Goal: Information Seeking & Learning: Learn about a topic

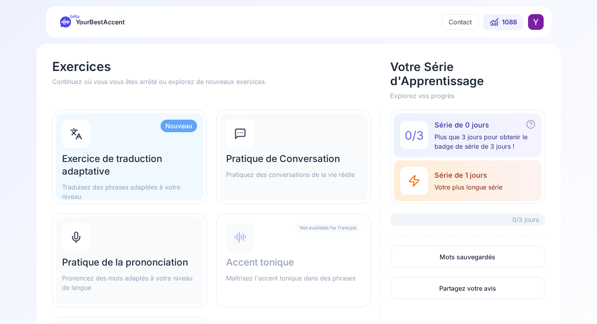
click at [160, 231] on div "Pratique de la prononciation Prononcez des mots adaptés à votre niveau de langue" at bounding box center [130, 260] width 148 height 87
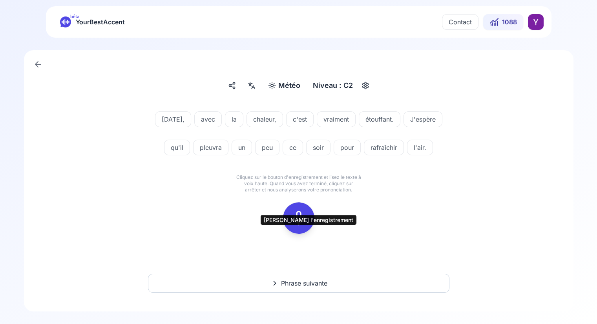
click at [305, 226] on icon at bounding box center [299, 218] width 16 height 16
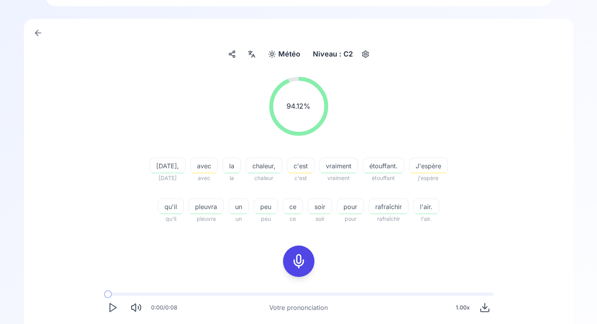
scroll to position [182, 0]
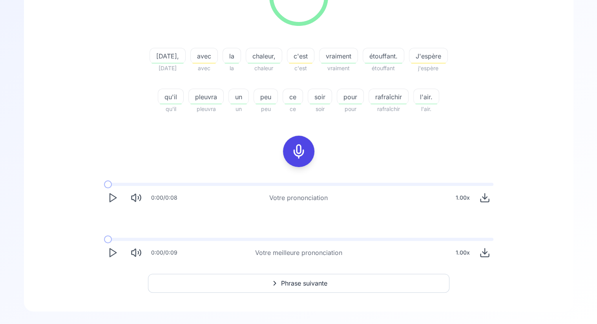
click at [112, 250] on icon "Play" at bounding box center [112, 252] width 11 height 11
click at [118, 198] on button "Play" at bounding box center [112, 197] width 17 height 17
click at [292, 288] on span "Phrase suivante" at bounding box center [304, 283] width 46 height 9
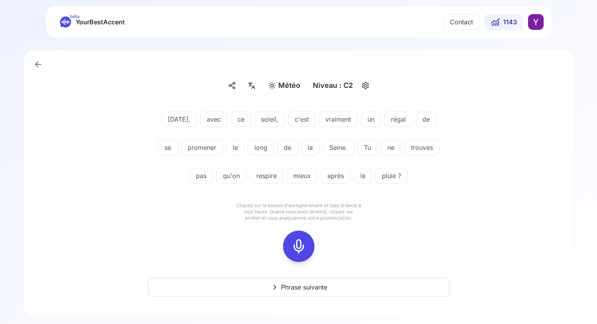
click at [283, 236] on div at bounding box center [298, 246] width 63 height 50
click at [299, 244] on icon at bounding box center [299, 247] width 16 height 16
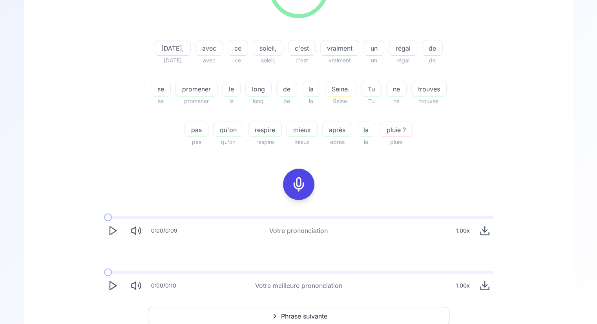
scroll to position [150, 0]
click at [327, 310] on button "Phrase suivante" at bounding box center [298, 315] width 301 height 19
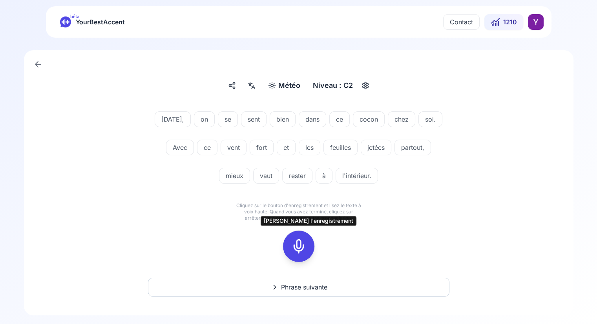
click at [306, 243] on div at bounding box center [298, 246] width 19 height 31
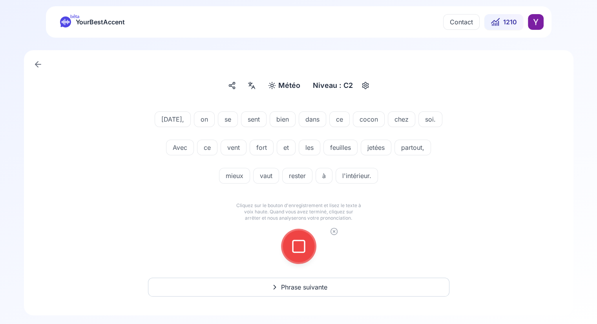
click at [306, 243] on div at bounding box center [298, 246] width 19 height 31
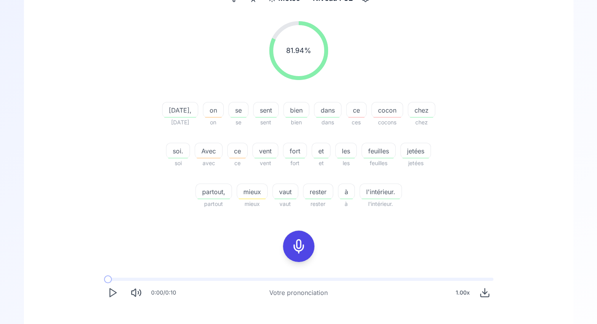
scroll to position [91, 0]
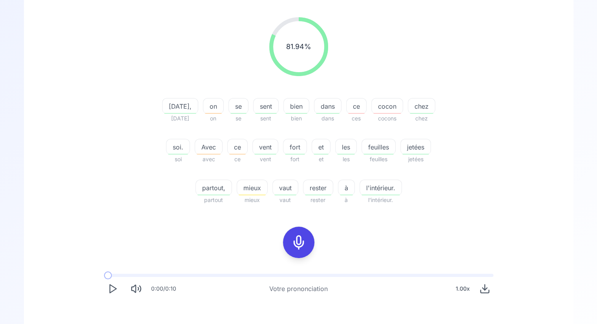
click at [402, 102] on span "cocon" at bounding box center [387, 106] width 31 height 9
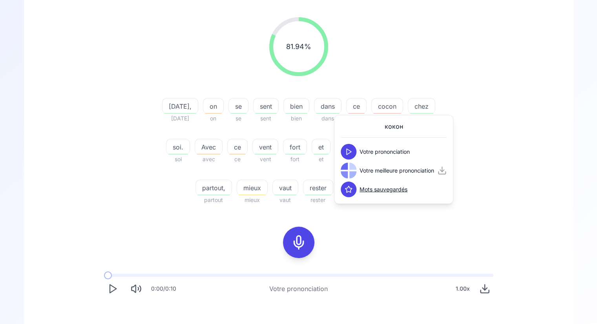
click at [416, 73] on div "81.94 % 81.94 %" at bounding box center [299, 46] width 452 height 71
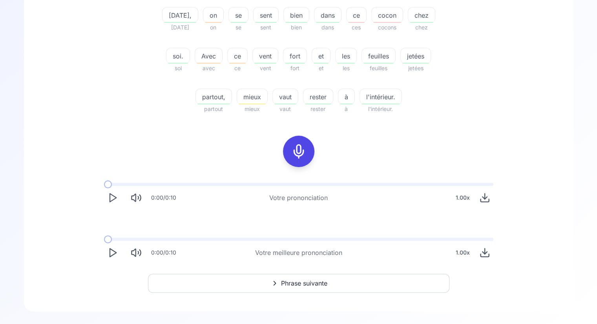
scroll to position [119, 0]
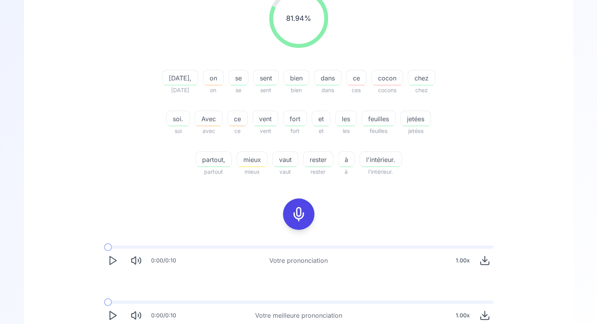
click at [111, 314] on icon "Play" at bounding box center [112, 315] width 11 height 11
click at [112, 262] on icon "Play" at bounding box center [112, 260] width 11 height 11
click at [297, 211] on icon at bounding box center [299, 214] width 16 height 16
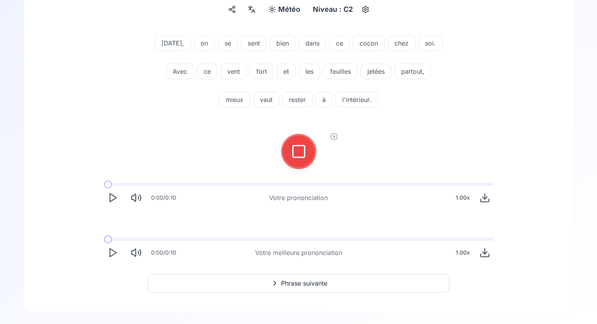
click at [301, 160] on div at bounding box center [298, 151] width 19 height 31
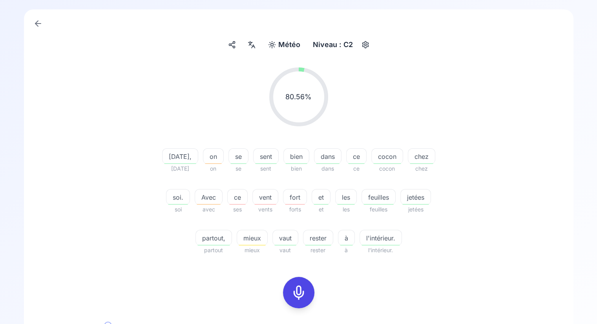
scroll to position [39, 0]
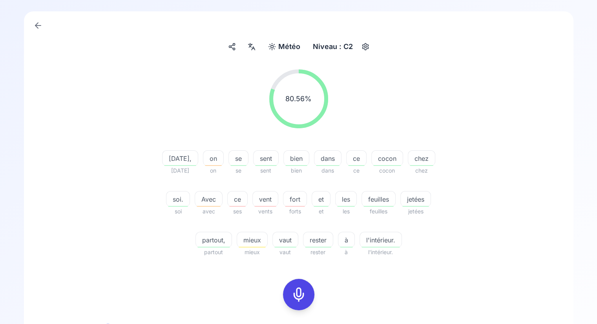
click at [299, 291] on icon at bounding box center [299, 295] width 16 height 16
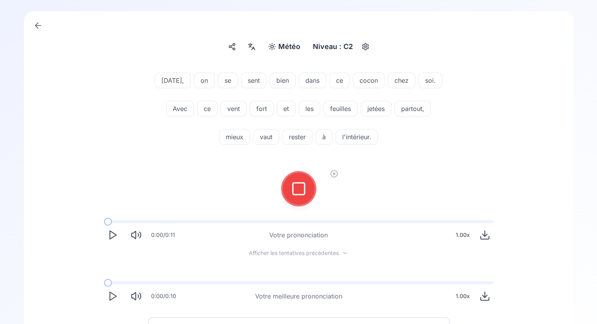
click at [308, 195] on button at bounding box center [298, 188] width 31 height 31
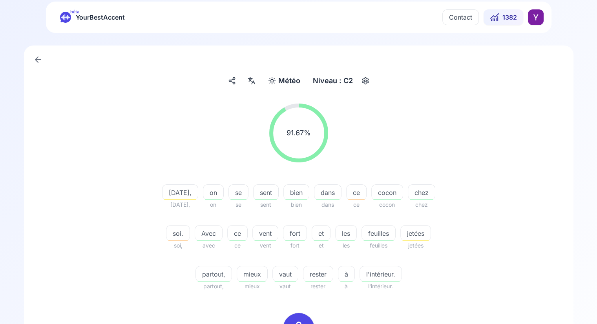
scroll to position [3, 0]
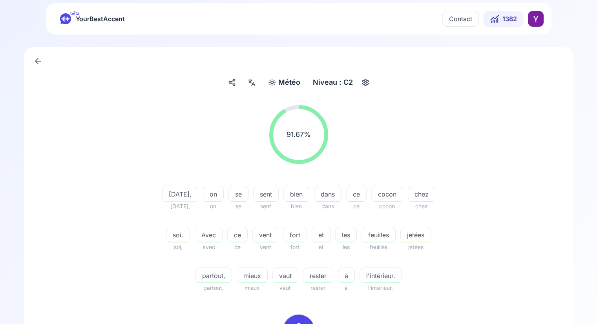
click at [247, 80] on icon at bounding box center [251, 82] width 9 height 8
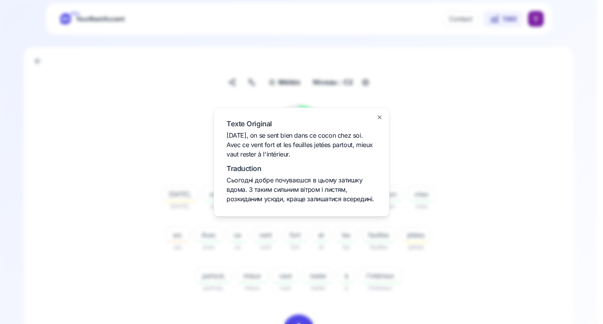
click at [381, 119] on icon "button" at bounding box center [379, 117] width 3 height 3
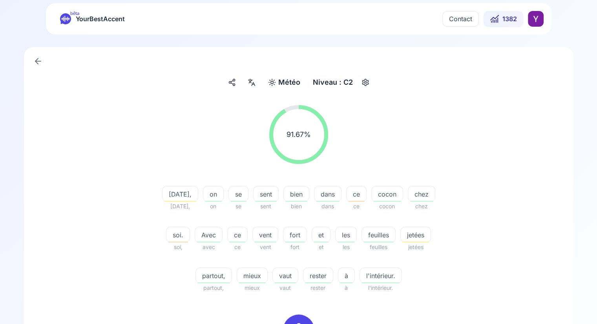
click at [277, 81] on div "[PERSON_NAME]" at bounding box center [284, 82] width 38 height 14
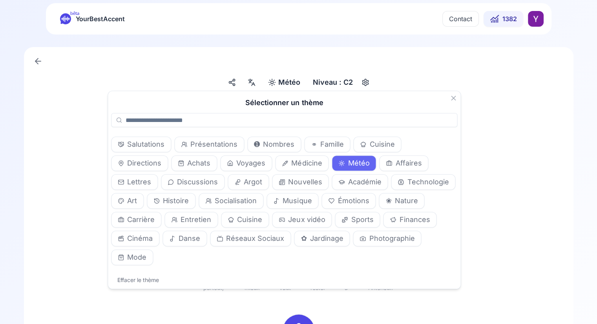
click at [291, 162] on span "Médicine" at bounding box center [306, 163] width 31 height 11
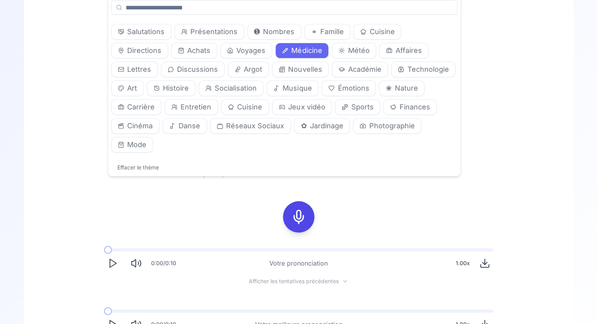
scroll to position [116, 0]
click at [172, 180] on div "91.67 % 91.67 % [DATE], [DATE], on on se se sent sent bien bien dans dans ce ce…" at bounding box center [299, 86] width 452 height 200
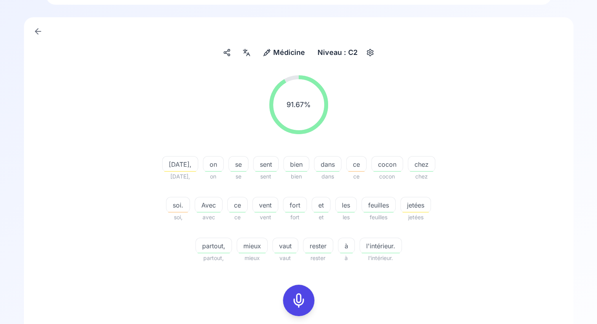
scroll to position [188, 0]
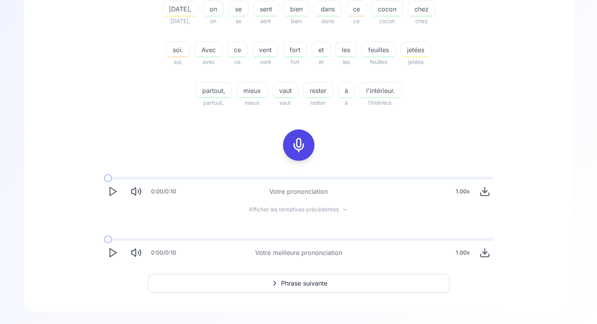
click at [333, 283] on button "Phrase suivante" at bounding box center [298, 283] width 301 height 19
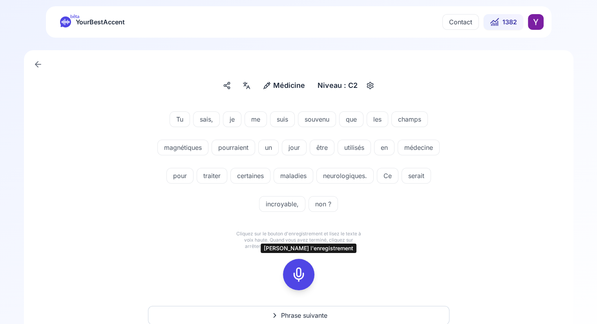
click at [300, 277] on icon at bounding box center [299, 275] width 16 height 16
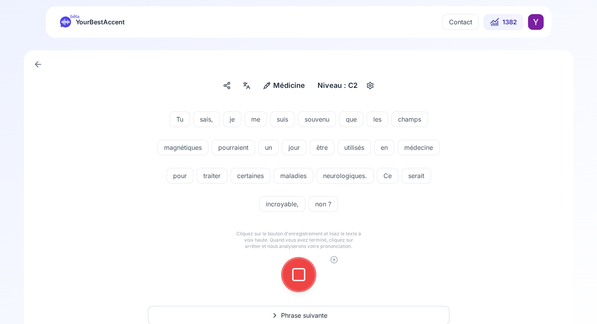
click at [300, 277] on icon at bounding box center [299, 275] width 16 height 16
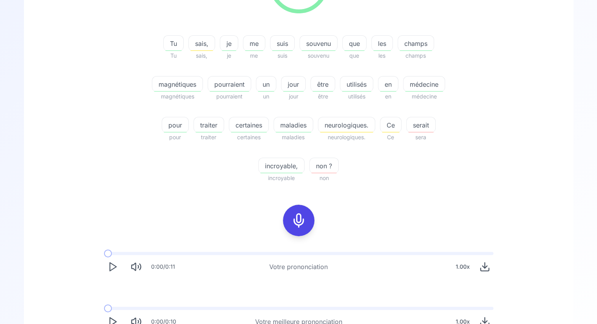
scroll to position [154, 0]
click at [417, 126] on span "serait" at bounding box center [421, 124] width 29 height 9
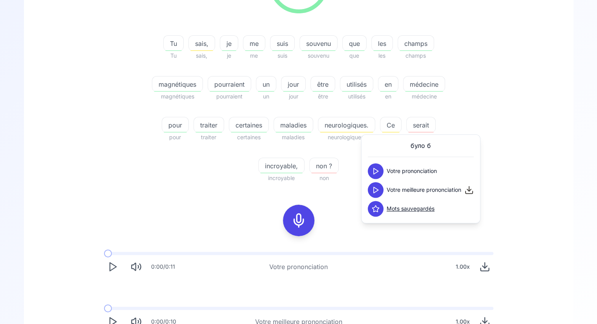
click at [378, 167] on icon at bounding box center [376, 171] width 8 height 8
click at [374, 194] on button at bounding box center [376, 190] width 16 height 16
click at [477, 126] on div "91.03 % 91.03 % Tu Tu sais, sais, je je me me suis suis souvenu souvenu que que…" at bounding box center [299, 68] width 452 height 241
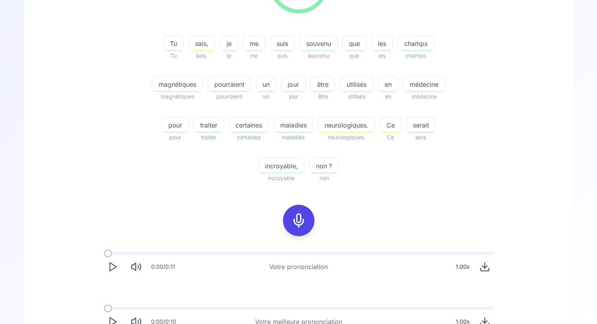
click at [306, 214] on div at bounding box center [298, 220] width 19 height 31
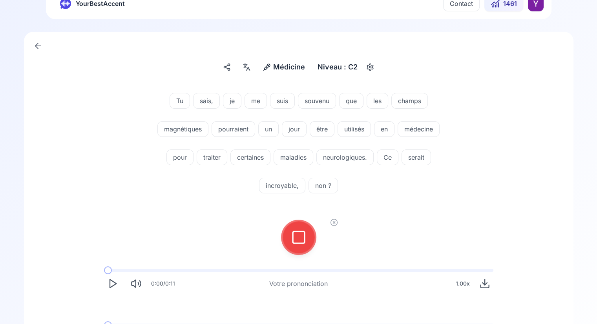
scroll to position [11, 0]
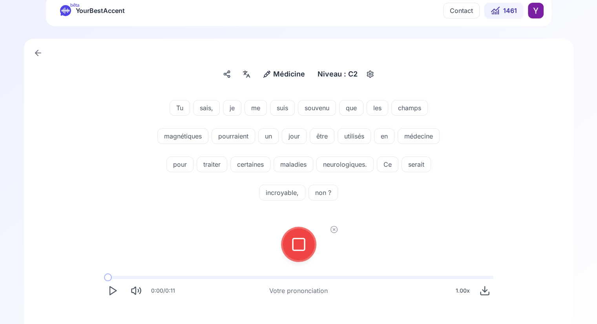
click at [299, 241] on icon at bounding box center [299, 245] width 16 height 16
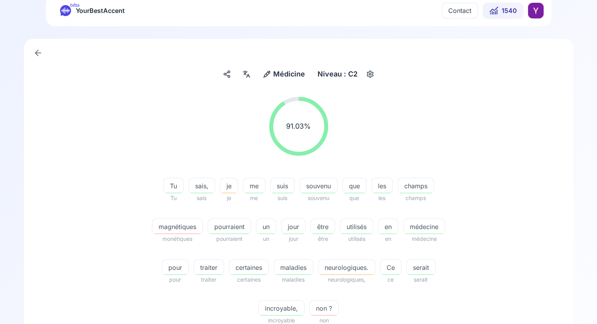
click at [172, 230] on span "magnétiques" at bounding box center [177, 226] width 50 height 9
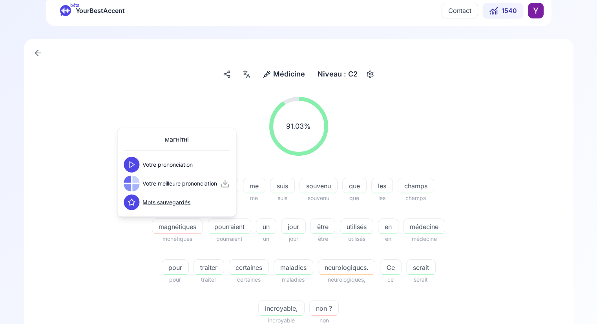
click at [133, 164] on polygon at bounding box center [131, 165] width 5 height 6
click at [133, 182] on polygon at bounding box center [131, 184] width 5 height 6
click at [73, 182] on div "91.03 % 91.03 % Tu Tu sais, sais je je me me suis suis souvenu souvenu que que …" at bounding box center [299, 211] width 452 height 241
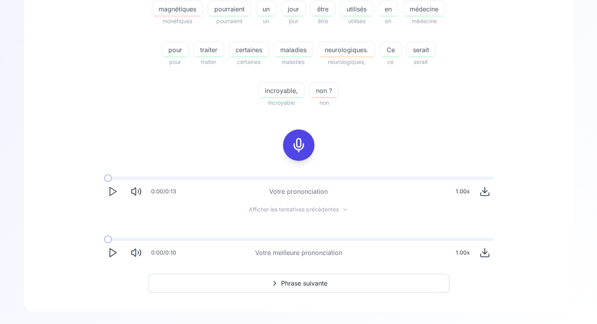
scroll to position [229, 0]
click at [315, 282] on span "Phrase suivante" at bounding box center [304, 283] width 46 height 9
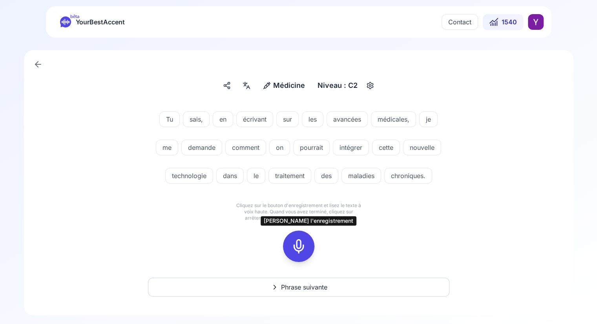
click at [305, 242] on icon at bounding box center [299, 247] width 16 height 16
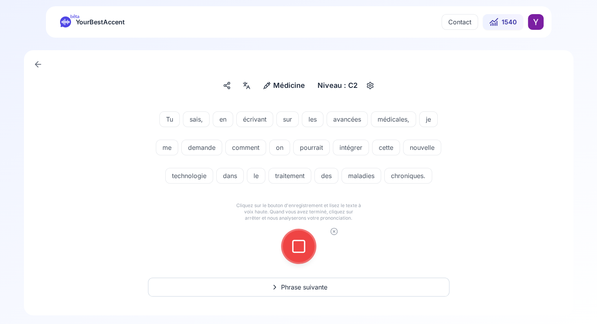
click at [305, 251] on rect at bounding box center [299, 247] width 12 height 12
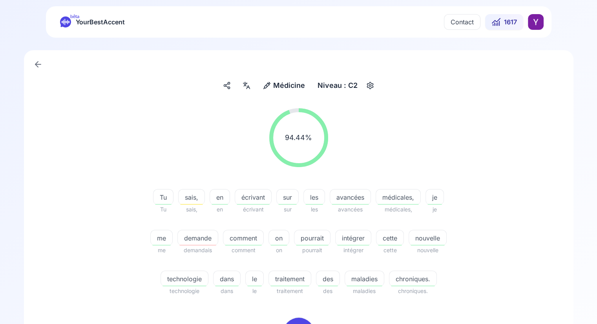
click at [196, 237] on span "demande" at bounding box center [198, 237] width 40 height 9
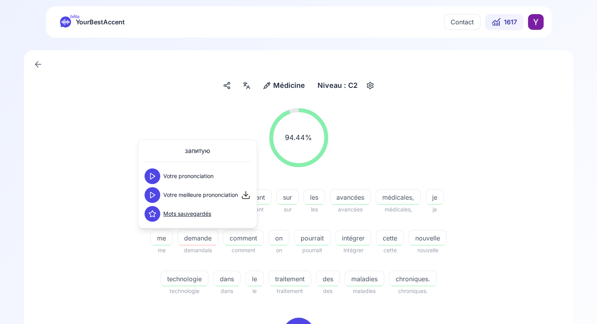
click at [154, 176] on icon at bounding box center [152, 176] width 8 height 8
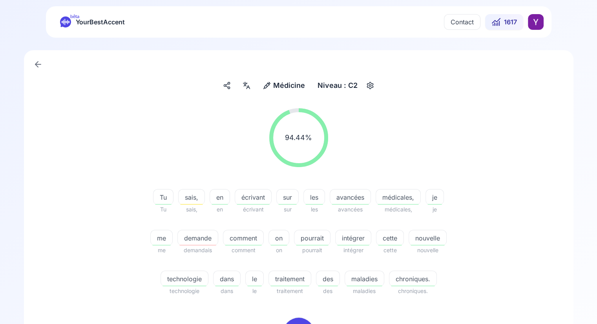
click at [104, 131] on div "94.44 % 94.44 %" at bounding box center [299, 137] width 452 height 71
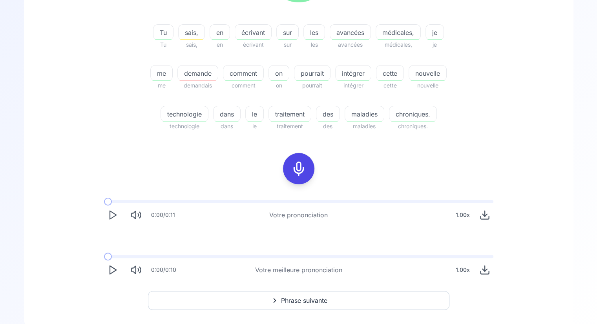
scroll to position [165, 0]
click at [111, 217] on icon "Play" at bounding box center [112, 215] width 11 height 11
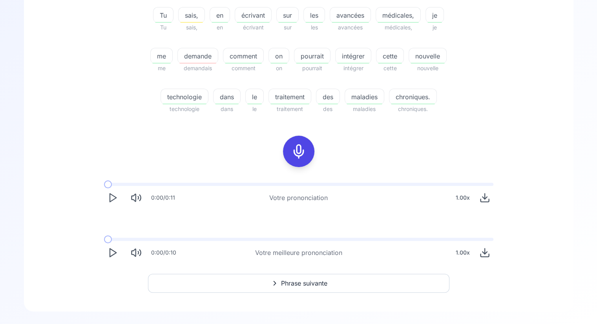
click at [297, 285] on span "Phrase suivante" at bounding box center [304, 283] width 46 height 9
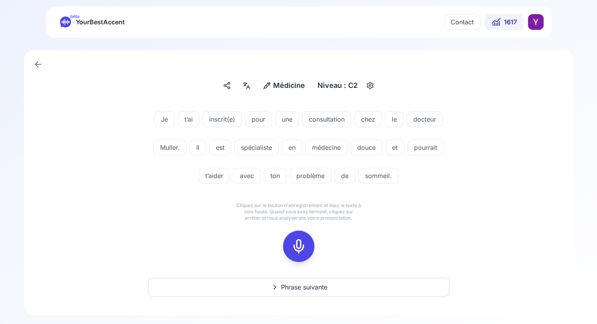
click at [286, 282] on button "Phrase suivante" at bounding box center [298, 287] width 301 height 19
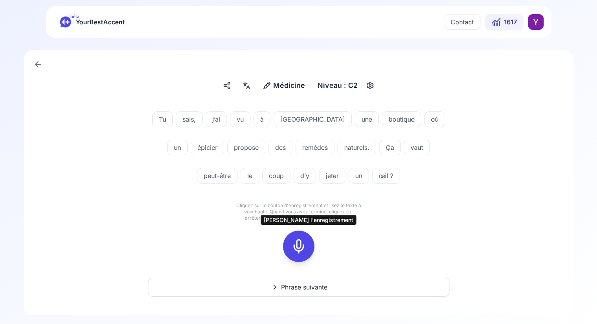
click at [293, 243] on rect at bounding box center [299, 247] width 12 height 12
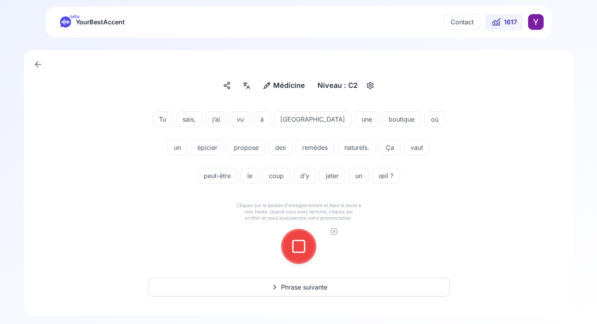
click at [297, 248] on icon at bounding box center [299, 247] width 16 height 16
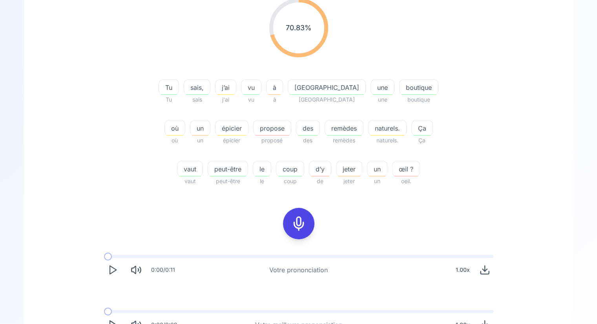
scroll to position [171, 0]
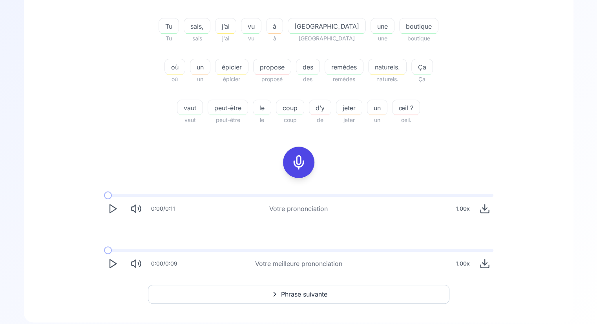
click at [115, 264] on polygon "Play" at bounding box center [113, 264] width 6 height 8
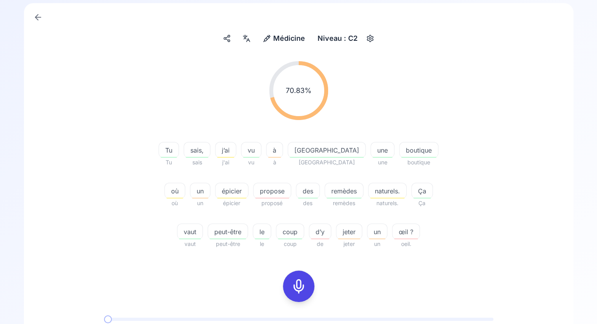
scroll to position [42, 0]
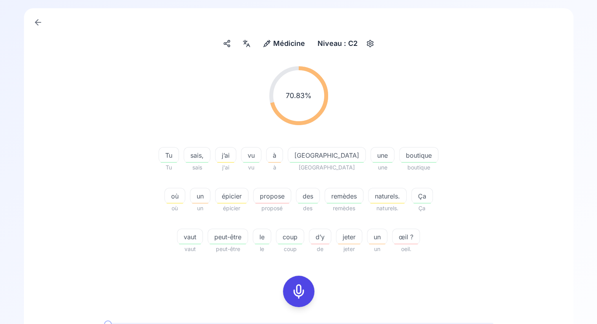
click at [215, 197] on span "épicier" at bounding box center [231, 195] width 33 height 9
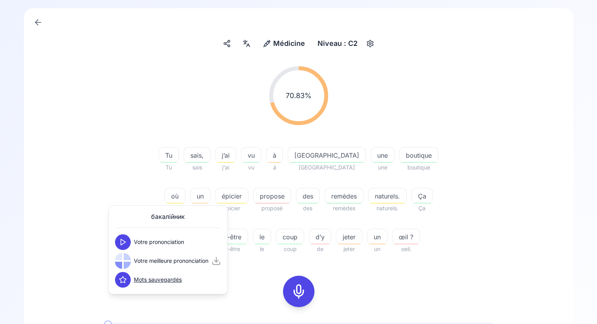
click at [117, 143] on div "70.83 % 70.83 % Tu Tu sais, sais j’ai j'ai vu vu à à [GEOGRAPHIC_DATA] [GEOGRAP…" at bounding box center [299, 160] width 452 height 200
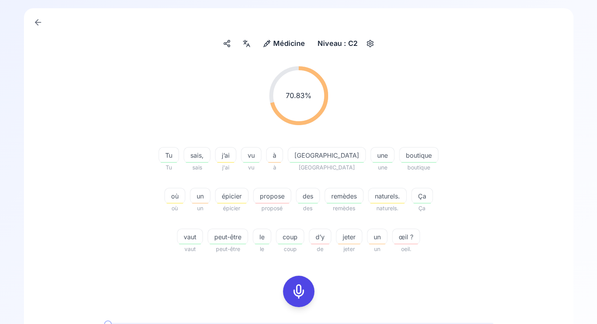
click at [253, 199] on span "propose" at bounding box center [271, 195] width 37 height 9
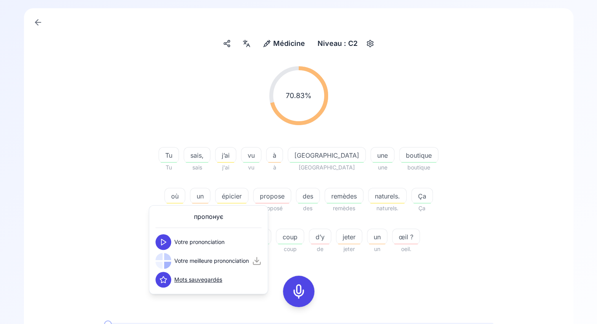
click at [126, 174] on div "70.83 % 70.83 % Tu Tu sais, sais j’ai j'ai vu vu à à [GEOGRAPHIC_DATA] [GEOGRAP…" at bounding box center [299, 160] width 452 height 200
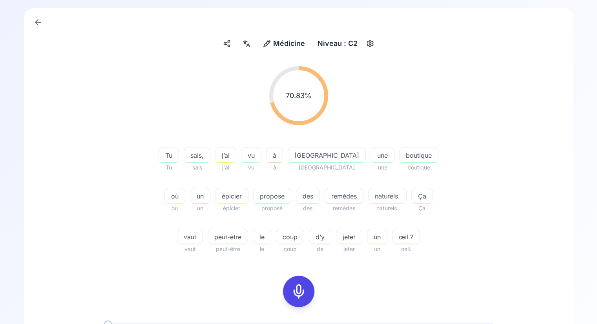
click at [215, 190] on div "épicier" at bounding box center [231, 196] width 33 height 16
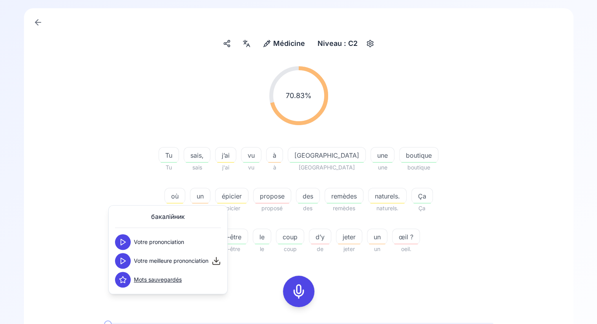
click at [252, 285] on div "70.83 % 70.83 % Tu Tu sais, sais j’ai j'ai vu vu à à [GEOGRAPHIC_DATA] [GEOGRAP…" at bounding box center [299, 234] width 512 height 348
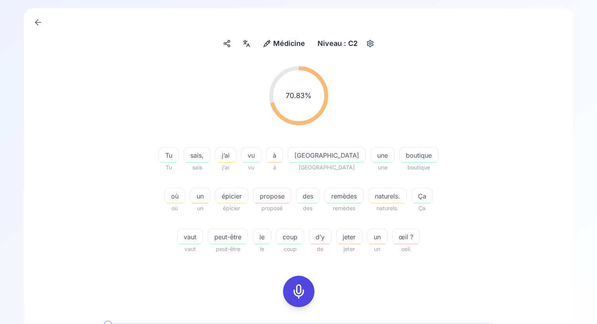
click at [294, 286] on icon at bounding box center [299, 292] width 16 height 16
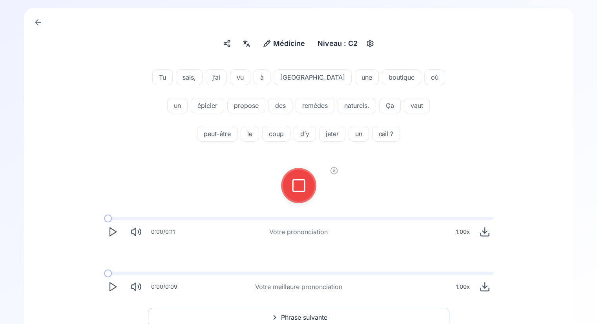
click at [300, 188] on icon at bounding box center [299, 186] width 16 height 16
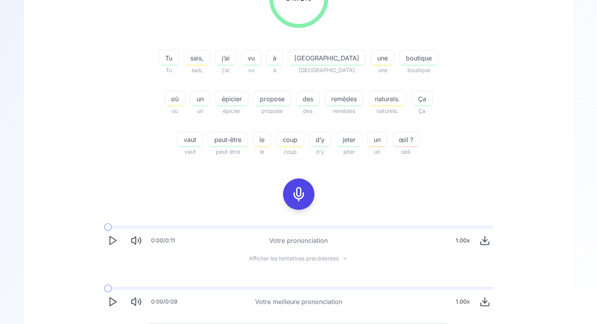
scroll to position [139, 0]
click at [187, 59] on span "sais," at bounding box center [197, 58] width 26 height 9
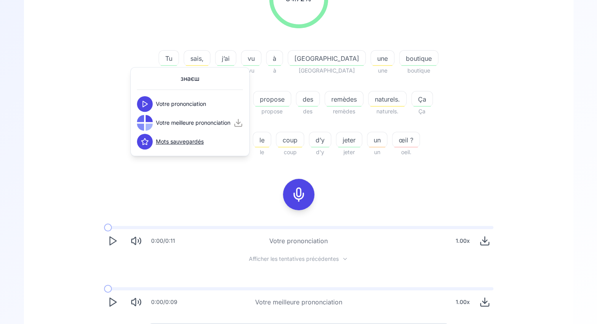
click at [142, 103] on icon at bounding box center [145, 104] width 8 height 8
click at [143, 117] on button at bounding box center [145, 123] width 16 height 16
click at [236, 153] on div "знаєш Votre prononciation Votre meilleure prononciation Mots sauvegardés" at bounding box center [189, 111] width 119 height 89
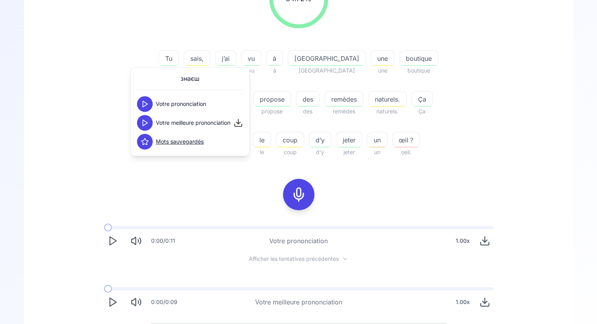
scroll to position [188, 0]
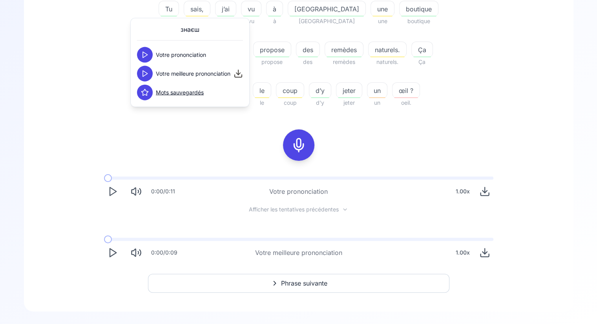
click at [227, 276] on button "Phrase suivante" at bounding box center [298, 283] width 301 height 19
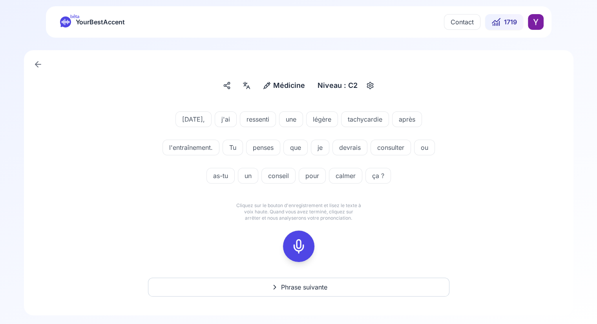
click at [300, 245] on icon at bounding box center [299, 247] width 16 height 16
click at [300, 248] on icon at bounding box center [299, 247] width 16 height 16
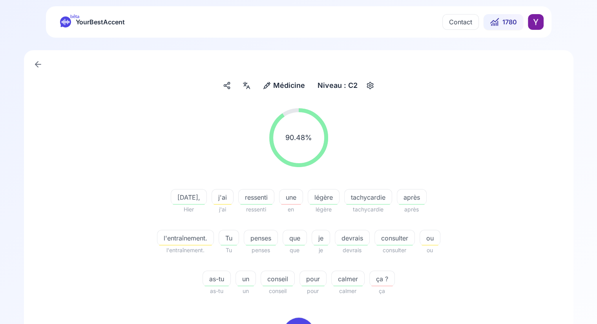
click at [288, 198] on span "une" at bounding box center [290, 197] width 23 height 9
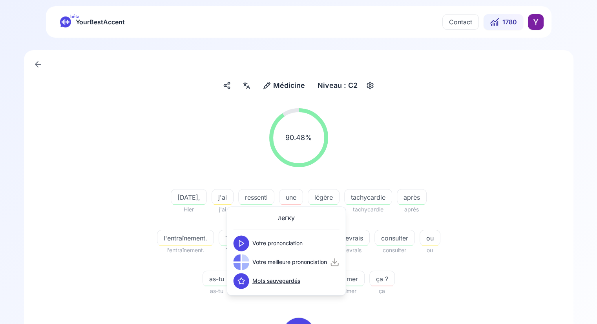
click at [241, 241] on icon at bounding box center [241, 243] width 8 height 8
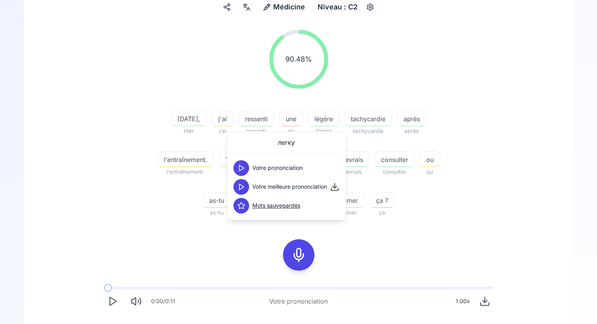
scroll to position [80, 0]
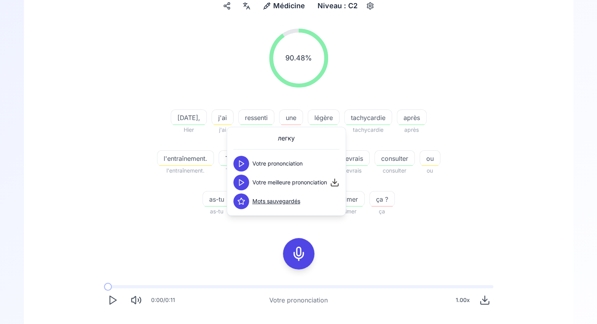
click at [289, 251] on button at bounding box center [298, 253] width 31 height 31
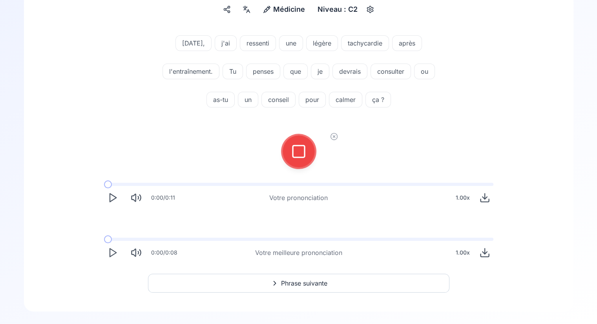
scroll to position [76, 0]
click at [293, 155] on rect at bounding box center [299, 152] width 12 height 12
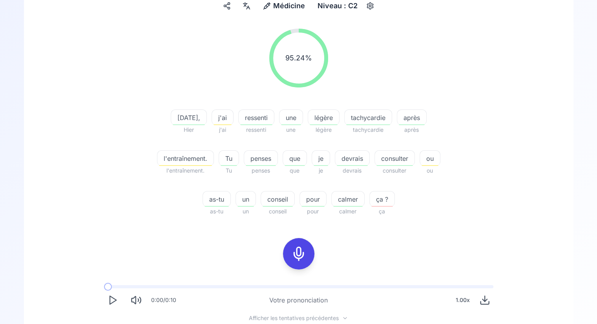
click at [115, 301] on icon "Play" at bounding box center [112, 300] width 11 height 11
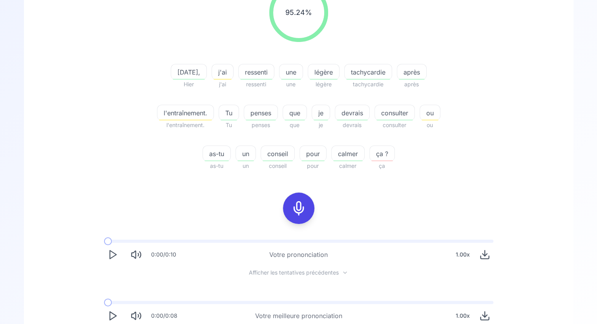
scroll to position [188, 0]
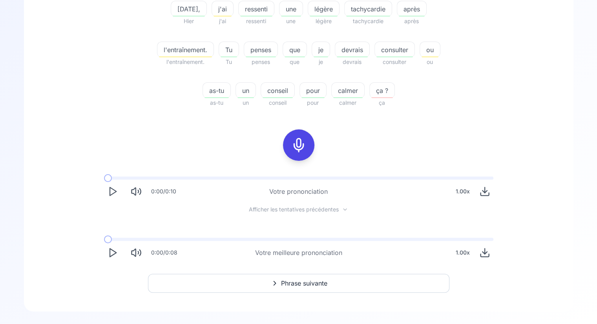
click at [295, 286] on span "Phrase suivante" at bounding box center [304, 283] width 46 height 9
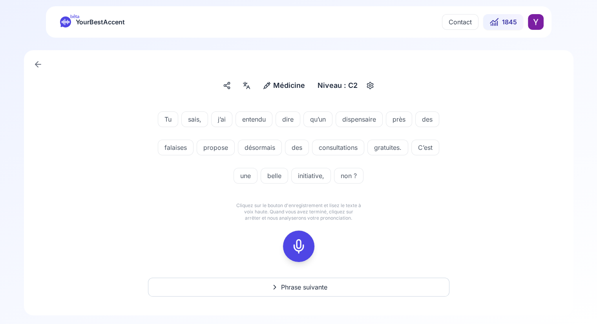
click at [291, 286] on span "Phrase suivante" at bounding box center [304, 287] width 46 height 9
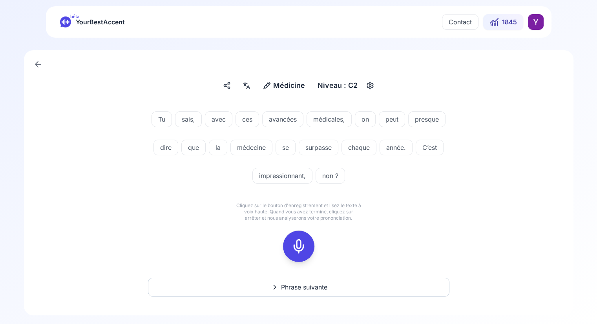
click at [291, 279] on button "Phrase suivante" at bounding box center [298, 287] width 301 height 19
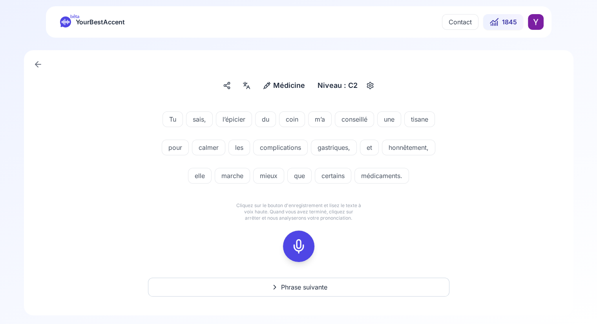
click at [302, 241] on rect at bounding box center [299, 247] width 12 height 12
click at [301, 244] on icon at bounding box center [299, 247] width 16 height 16
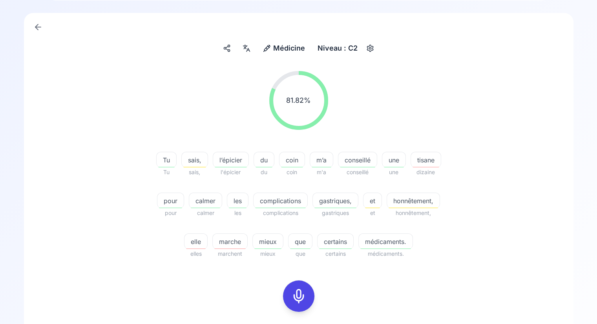
scroll to position [38, 0]
click at [302, 299] on icon at bounding box center [299, 296] width 16 height 16
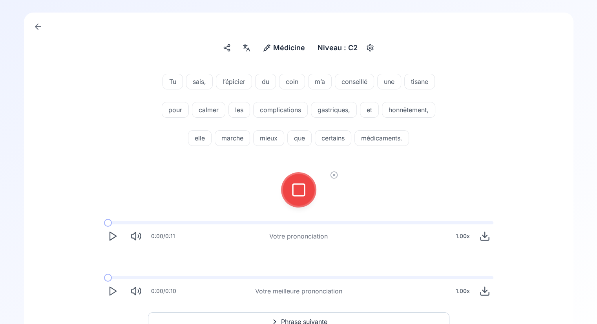
click at [304, 196] on icon at bounding box center [299, 190] width 16 height 16
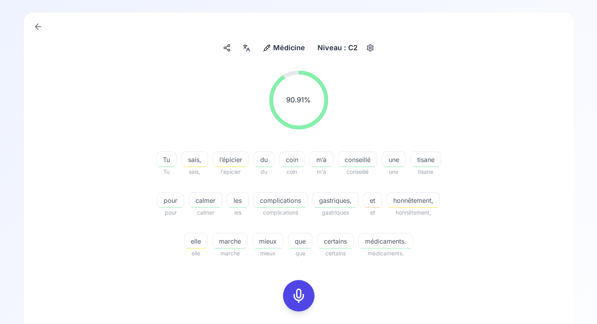
click at [423, 159] on span "tisane" at bounding box center [426, 159] width 30 height 9
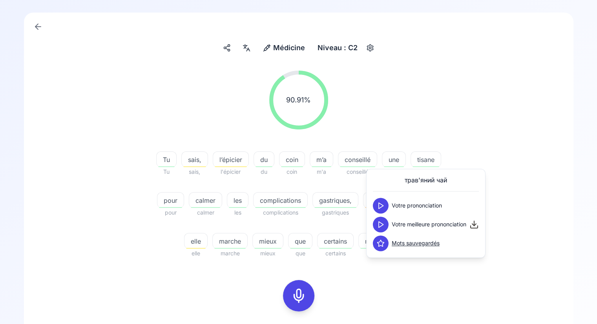
click at [398, 287] on div "90.91 % 90.91 % Tu Tu sais, sais, l’épicier l'épicier du du coin coin m’a m'a c…" at bounding box center [299, 241] width 512 height 354
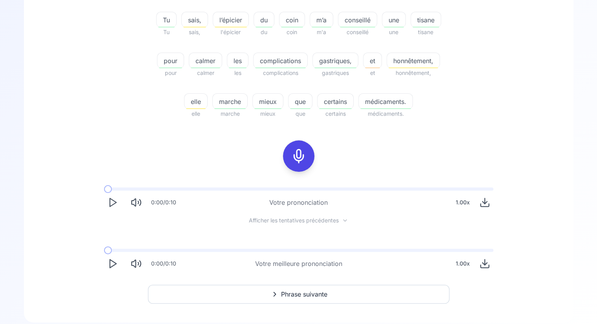
scroll to position [177, 0]
click at [311, 296] on span "Phrase suivante" at bounding box center [304, 294] width 46 height 9
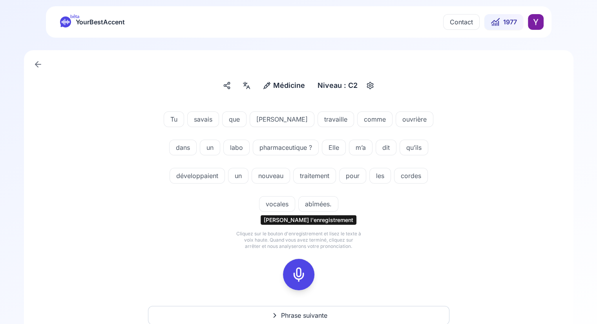
click at [294, 267] on icon at bounding box center [299, 275] width 16 height 16
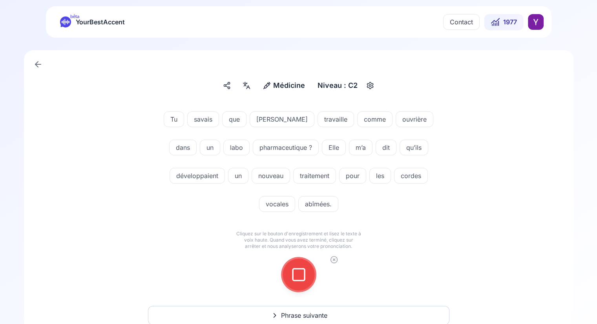
click at [297, 267] on icon at bounding box center [299, 275] width 16 height 16
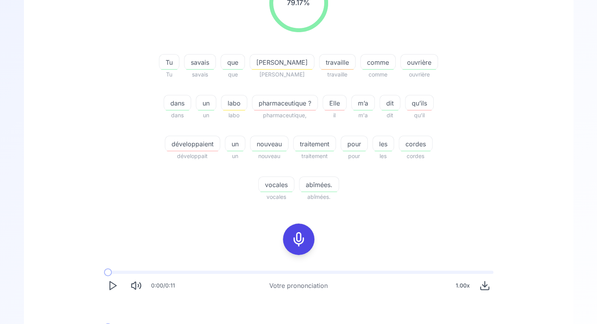
scroll to position [171, 0]
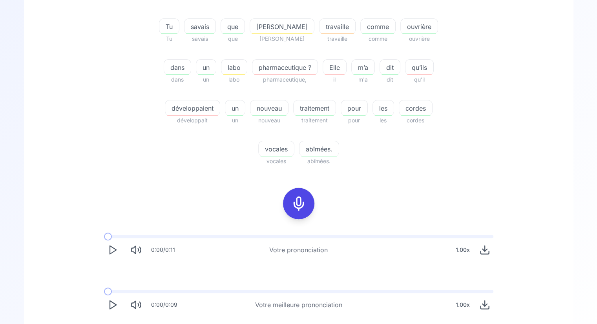
click at [115, 246] on polygon "Play" at bounding box center [113, 250] width 6 height 8
click at [339, 144] on span "abîmées." at bounding box center [318, 148] width 39 height 9
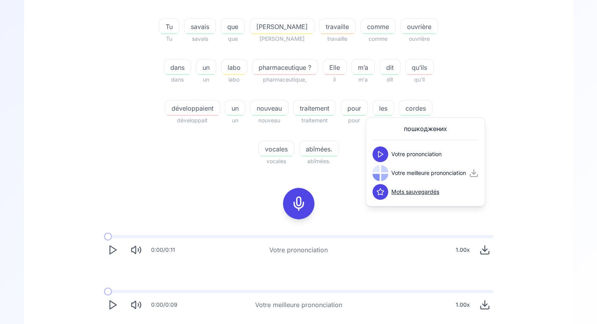
click at [468, 87] on div "79.17 % 79.17 % Tu Tu savais savais que que [PERSON_NAME] travaille travaille c…" at bounding box center [299, 51] width 452 height 241
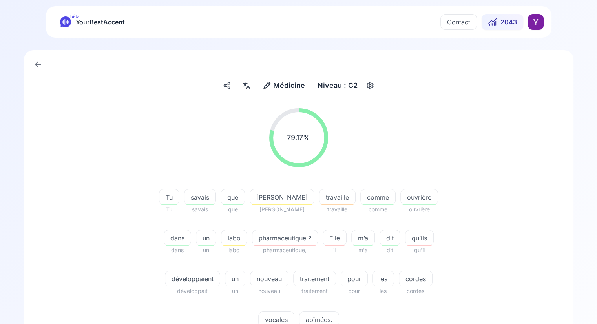
scroll to position [182, 0]
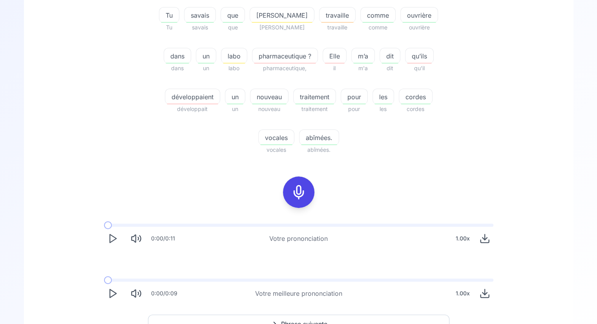
click at [322, 319] on span "Phrase suivante" at bounding box center [304, 323] width 46 height 9
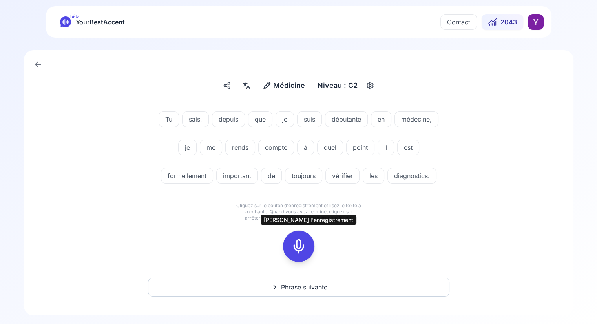
click at [297, 247] on icon at bounding box center [299, 247] width 16 height 16
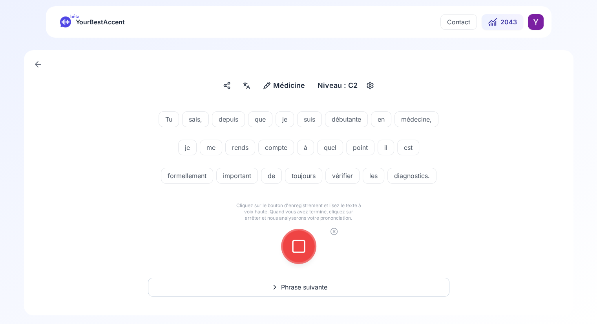
click at [301, 253] on icon at bounding box center [299, 247] width 16 height 16
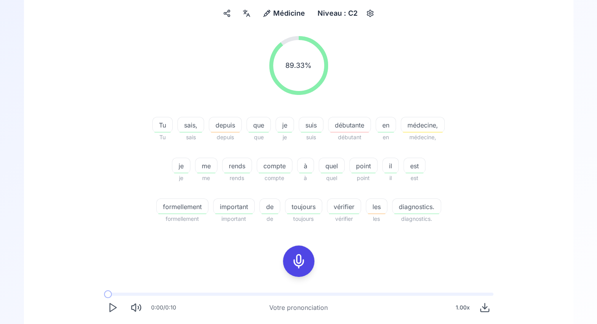
scroll to position [78, 0]
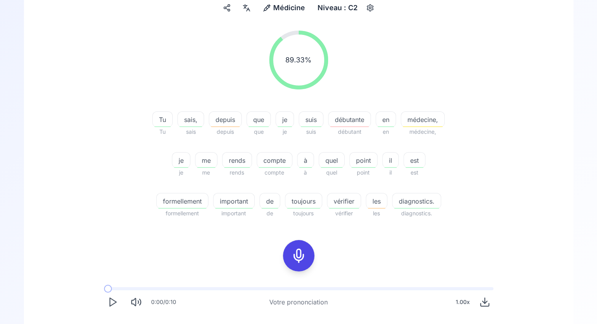
click at [344, 120] on span "débutante" at bounding box center [349, 119] width 42 height 9
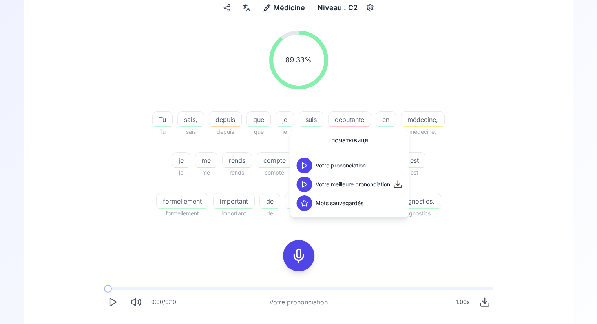
click at [303, 165] on icon at bounding box center [304, 166] width 8 height 8
click at [113, 297] on icon "Play" at bounding box center [112, 302] width 11 height 11
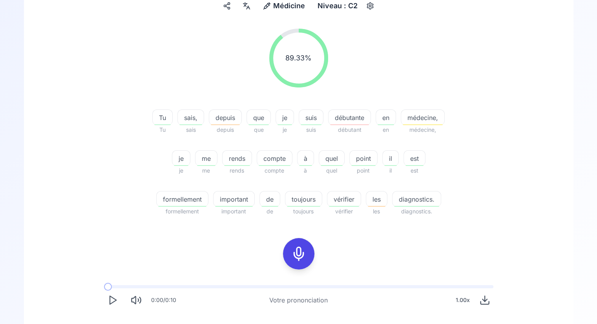
scroll to position [182, 0]
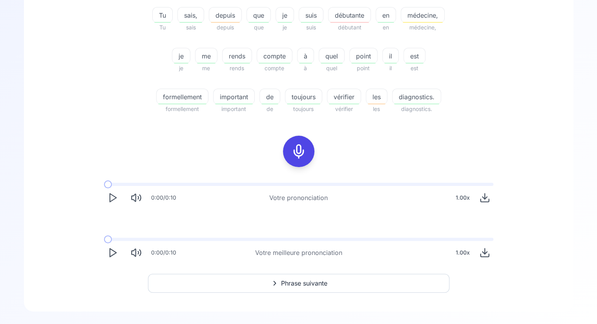
click at [336, 275] on button "Phrase suivante" at bounding box center [298, 283] width 301 height 19
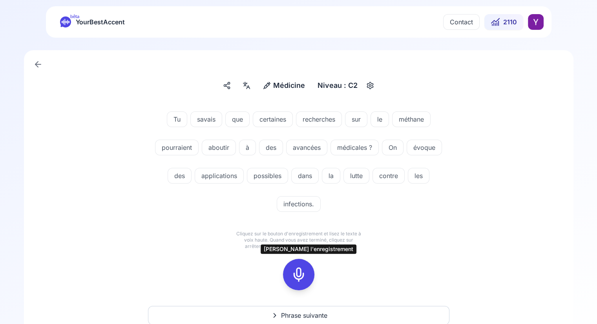
click at [294, 270] on icon at bounding box center [299, 275] width 16 height 16
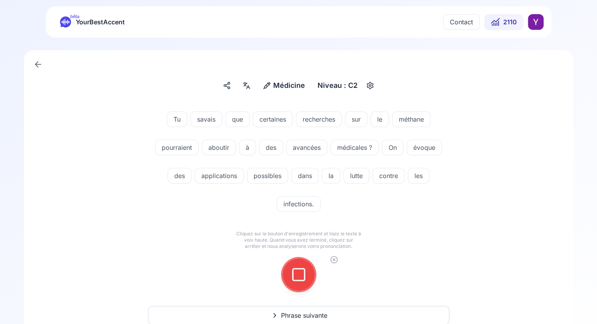
click at [303, 274] on icon at bounding box center [299, 275] width 16 height 16
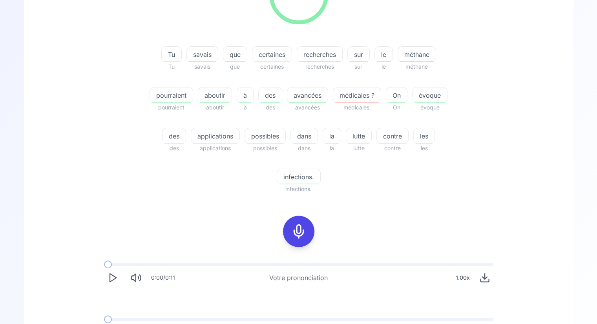
scroll to position [221, 0]
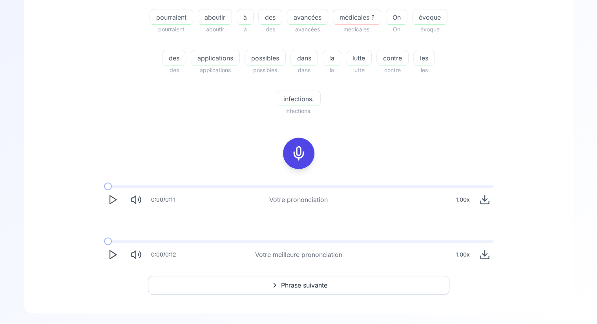
click at [112, 256] on icon "Play" at bounding box center [112, 254] width 11 height 11
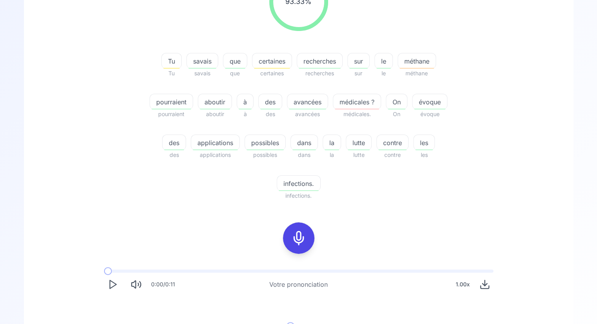
scroll to position [132, 0]
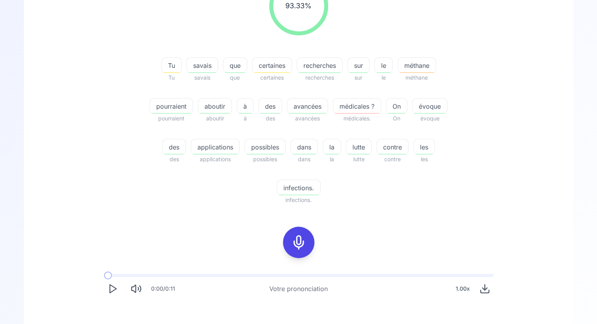
click at [208, 106] on span "aboutir" at bounding box center [214, 106] width 33 height 9
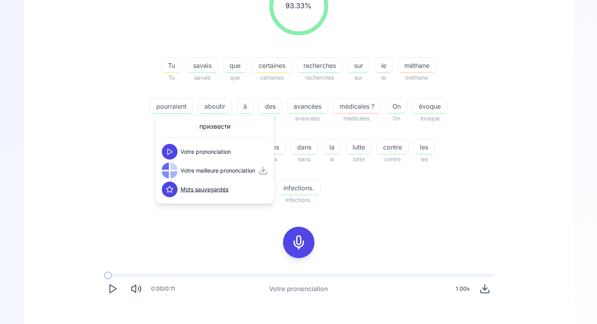
click at [128, 112] on div "93.33 % 93.33 % Tu Tu savais savais que que certaines certaines recherches rech…" at bounding box center [299, 90] width 452 height 241
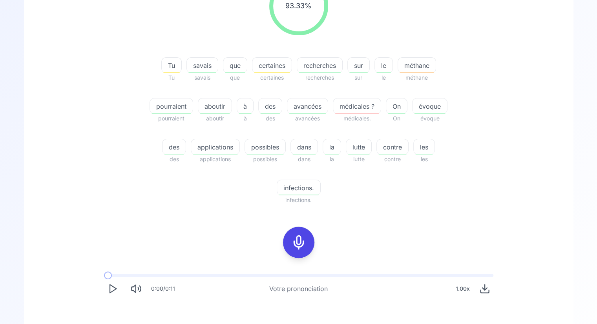
click at [361, 143] on span "lutte" at bounding box center [358, 146] width 25 height 9
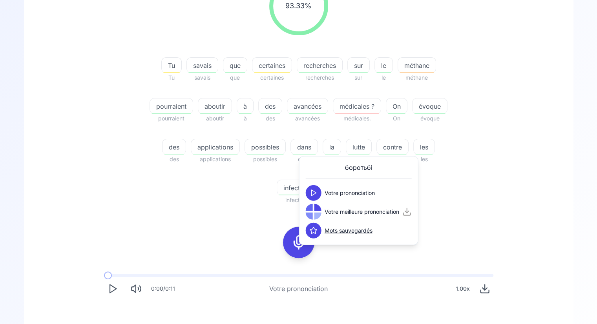
click at [124, 119] on div "93.33 % 93.33 % Tu Tu savais savais que que certaines certaines recherches rech…" at bounding box center [299, 90] width 452 height 241
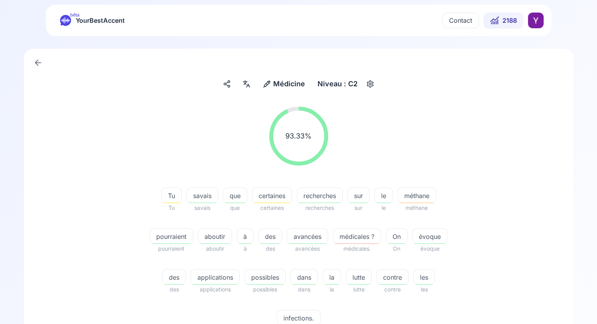
scroll to position [2, 0]
click at [246, 83] on icon at bounding box center [246, 84] width 9 height 8
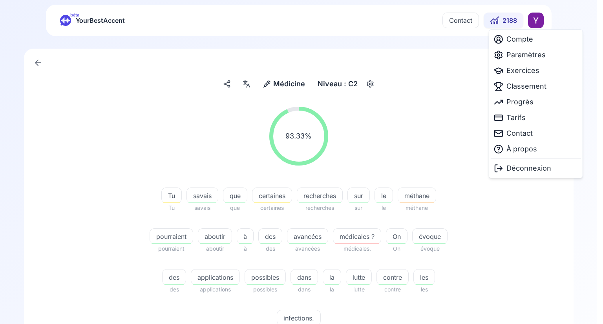
click at [535, 20] on html "bêta YourBestAccent Contact 2188 Médicine Médicine Niveau : C2 93.33 % 93.33 % …" at bounding box center [301, 160] width 603 height 324
click at [522, 40] on span "Compte" at bounding box center [519, 39] width 27 height 11
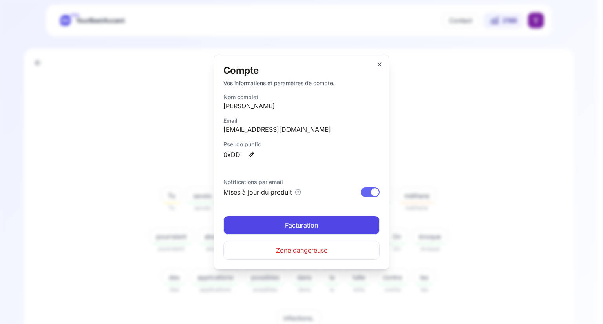
click at [295, 226] on span "Facturation" at bounding box center [301, 225] width 33 height 9
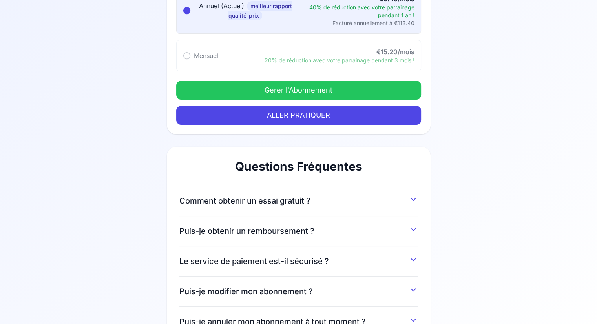
scroll to position [102, 0]
click at [257, 97] on button "Gérer l'Abonnement" at bounding box center [298, 90] width 245 height 19
